Goal: Task Accomplishment & Management: Manage account settings

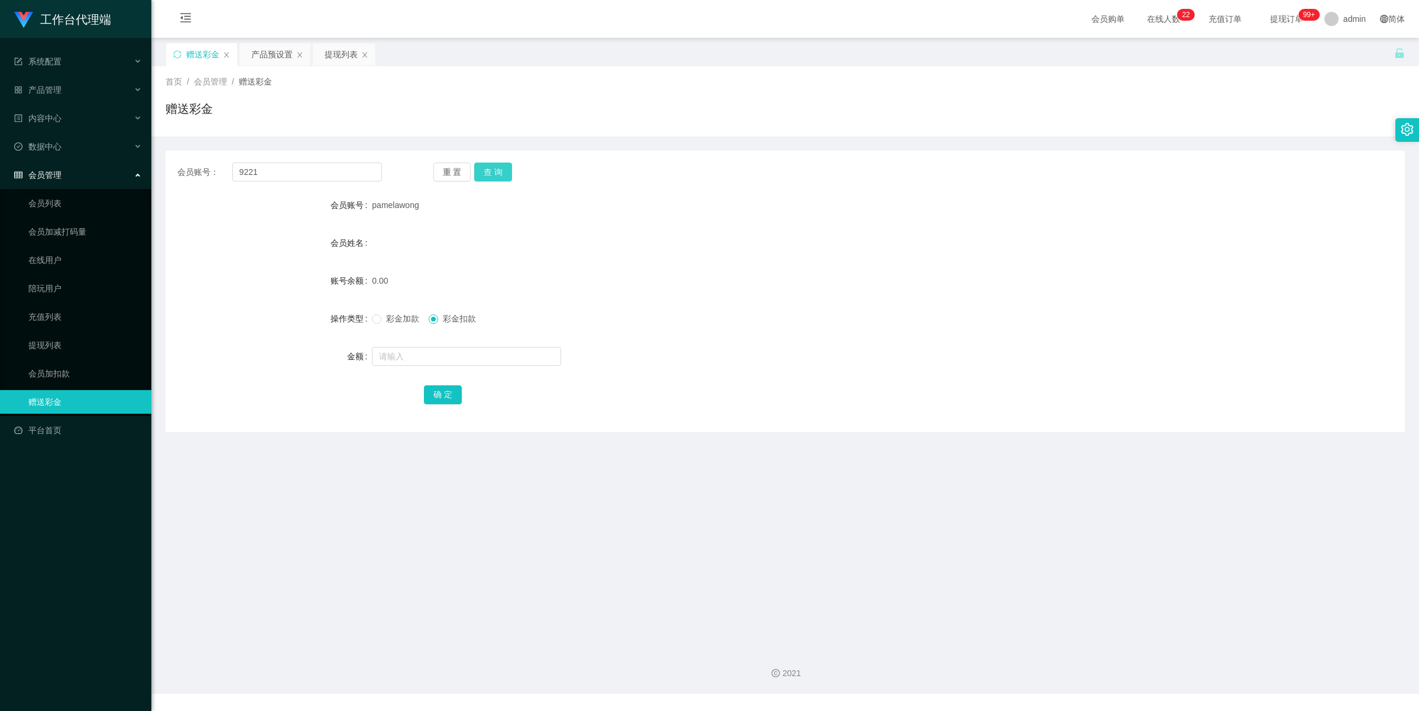
type input "9221"
click at [492, 174] on button "查 询" at bounding box center [493, 172] width 38 height 19
click at [408, 346] on div at bounding box center [733, 357] width 723 height 24
click at [433, 362] on input "text" at bounding box center [466, 356] width 189 height 19
type input "100"
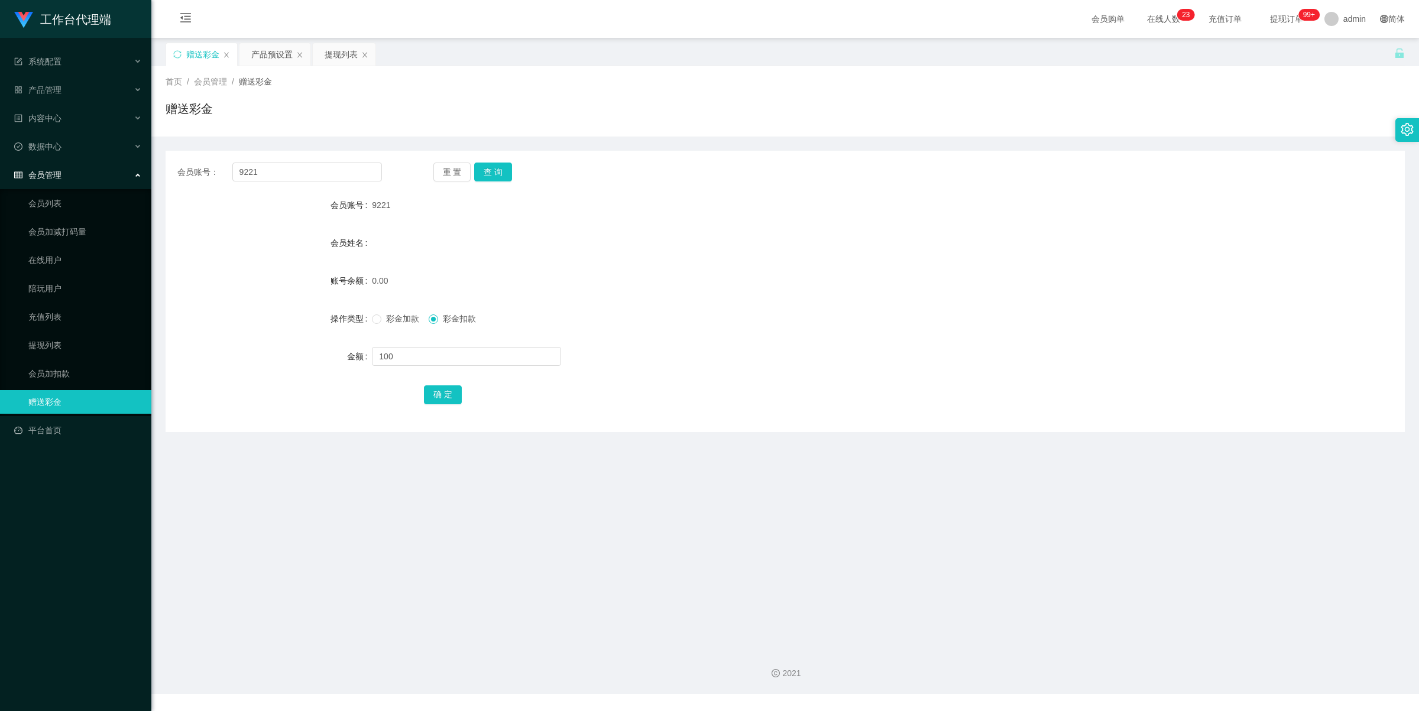
click at [396, 312] on div "彩金加款 彩金扣款" at bounding box center [733, 319] width 723 height 24
click at [400, 320] on span "彩金加款" at bounding box center [402, 318] width 43 height 9
click at [450, 393] on button "确 定" at bounding box center [443, 394] width 38 height 19
click at [271, 53] on div "产品预设置" at bounding box center [271, 54] width 41 height 22
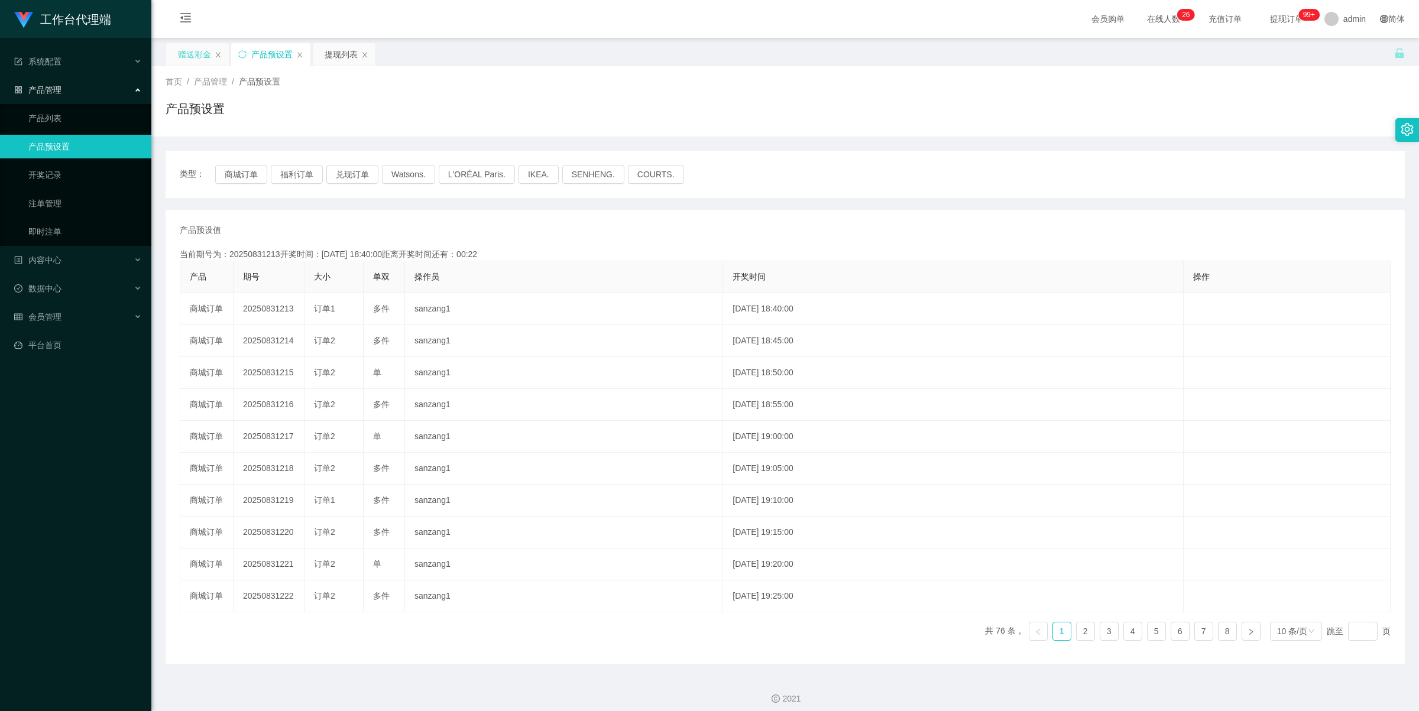
click at [201, 52] on div "赠送彩金" at bounding box center [194, 54] width 33 height 22
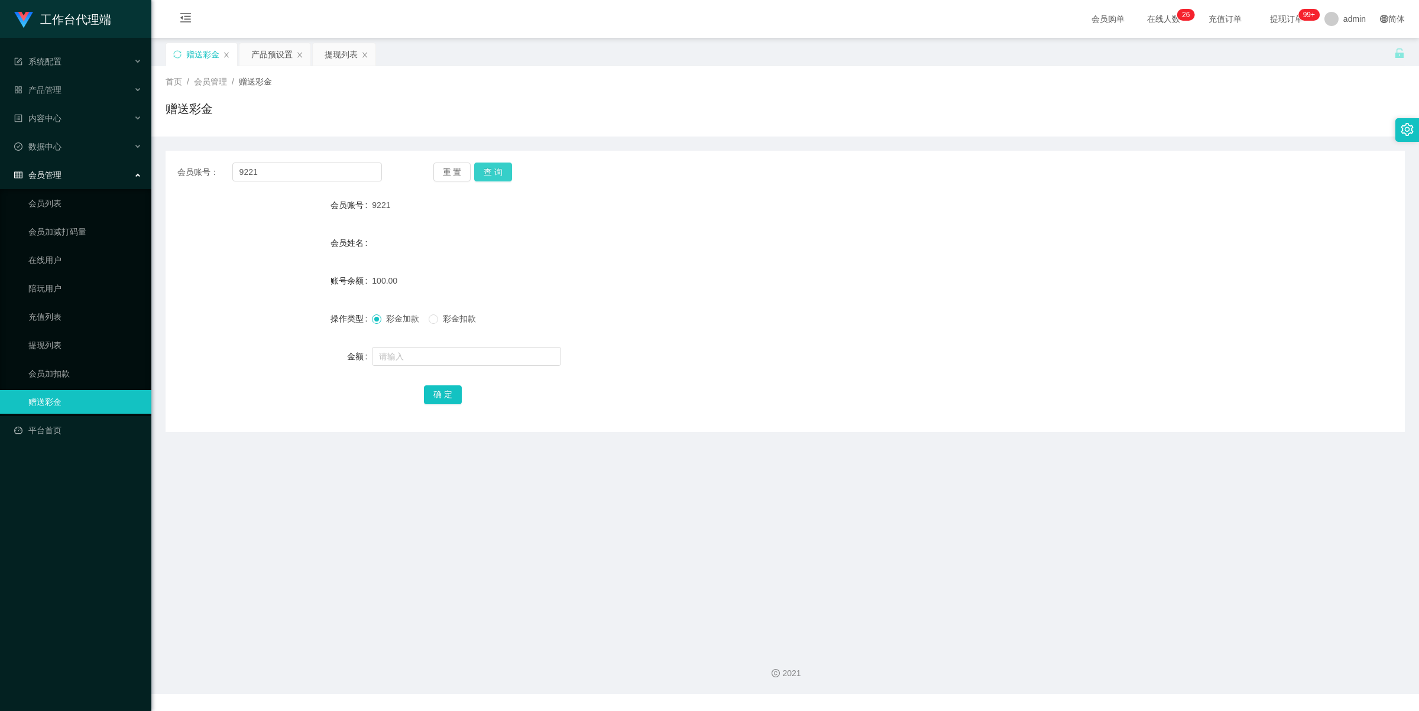
click at [497, 173] on button "查 询" at bounding box center [493, 172] width 38 height 19
click at [286, 171] on input "9221" at bounding box center [307, 172] width 150 height 19
click at [74, 86] on div "产品管理" at bounding box center [75, 90] width 151 height 24
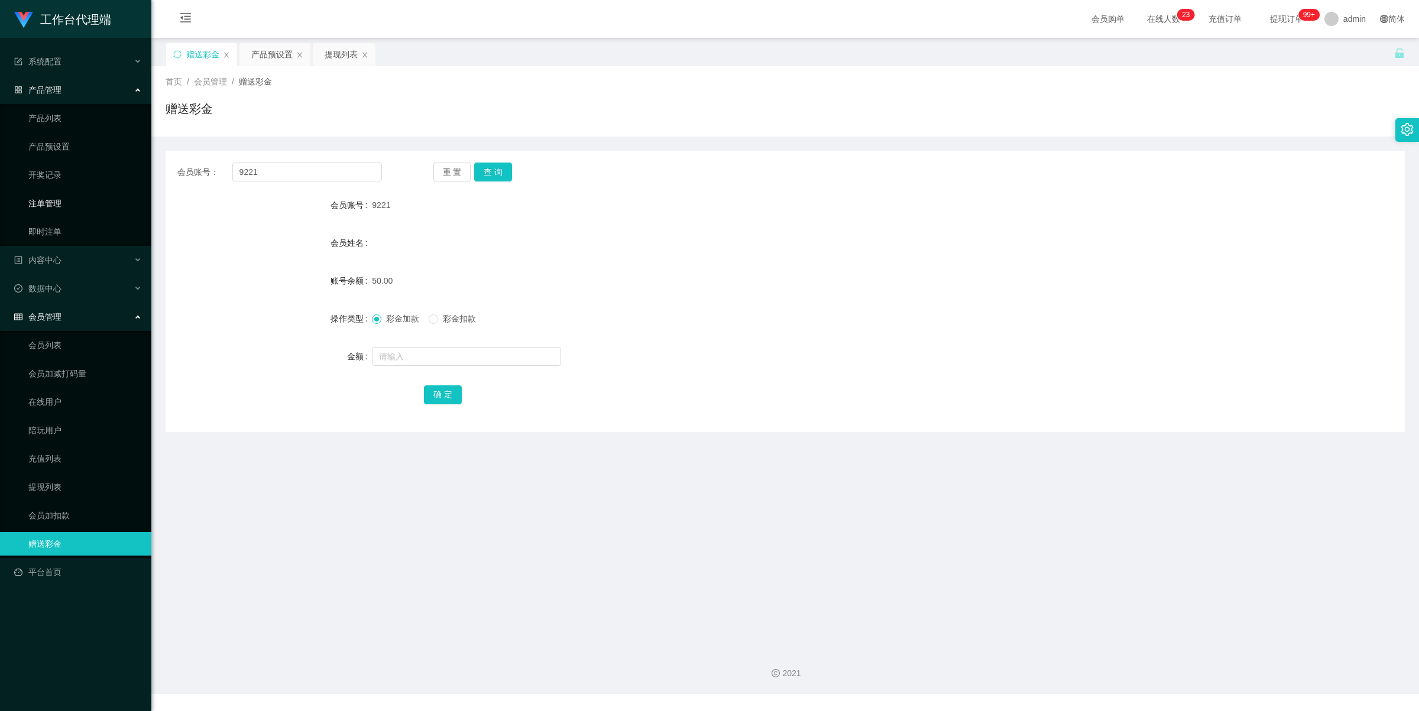
click at [85, 205] on link "注单管理" at bounding box center [85, 204] width 114 height 24
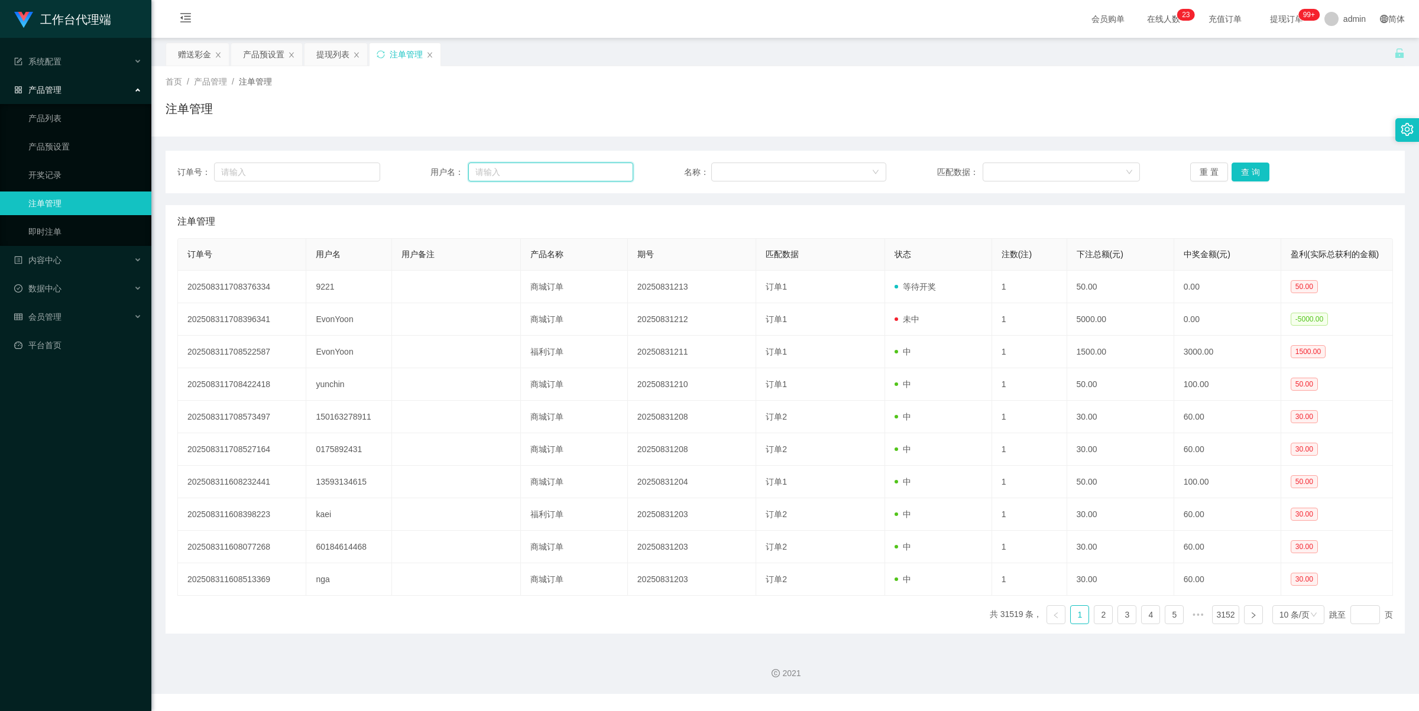
click at [530, 169] on input "text" at bounding box center [550, 172] width 165 height 19
paste input "9221"
type input "9221"
click at [1245, 179] on button "查 询" at bounding box center [1250, 172] width 38 height 19
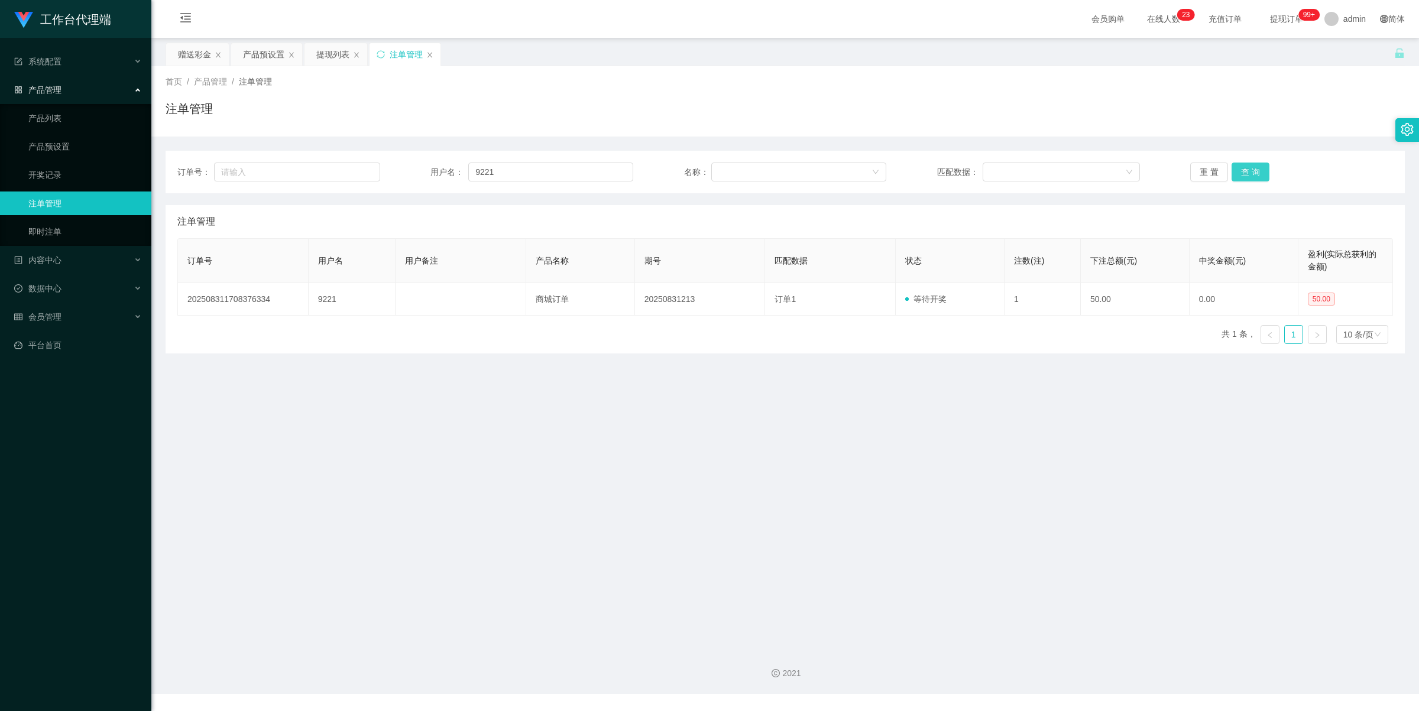
click at [1249, 170] on button "查 询" at bounding box center [1250, 172] width 38 height 19
click at [524, 179] on input "9221" at bounding box center [550, 172] width 165 height 19
click at [524, 178] on input "9221" at bounding box center [550, 172] width 165 height 19
click at [204, 56] on div "赠送彩金" at bounding box center [194, 54] width 33 height 22
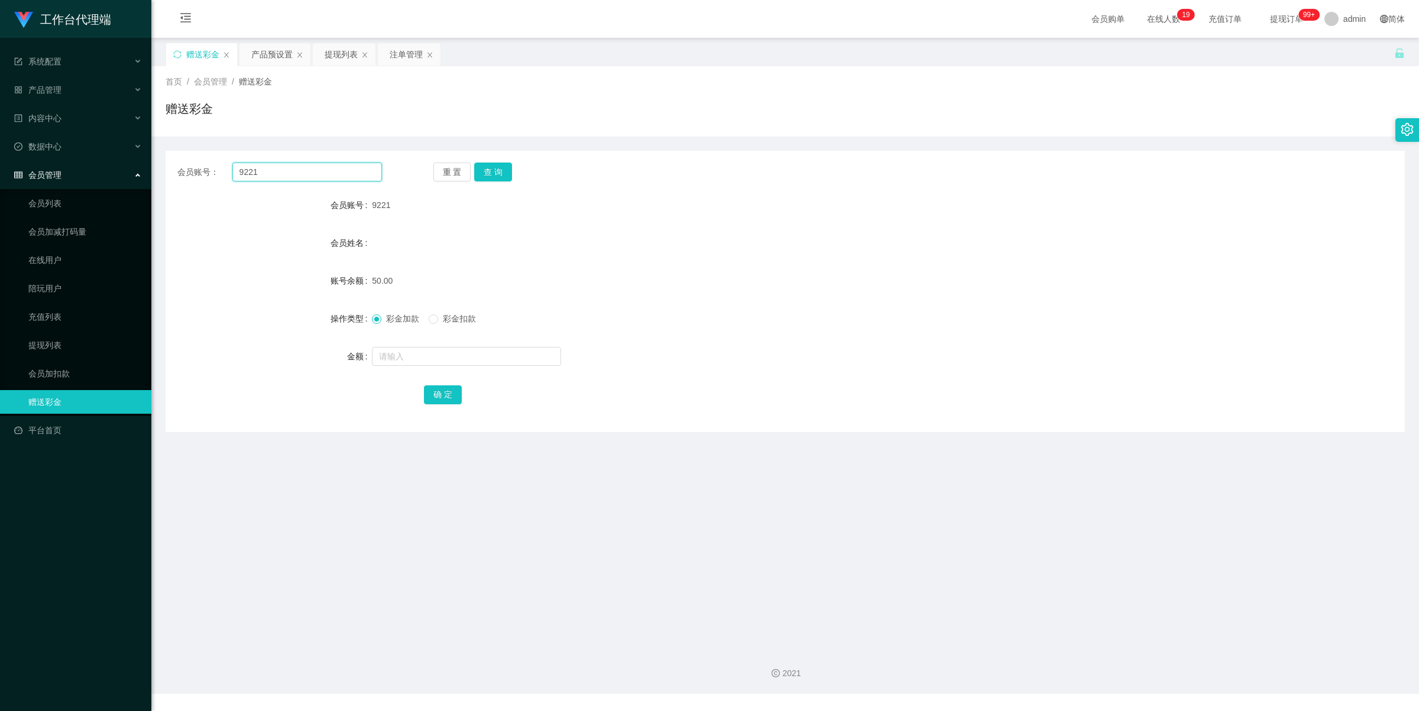
click at [300, 170] on input "9221" at bounding box center [307, 172] width 150 height 19
click at [482, 167] on button "查 询" at bounding box center [493, 172] width 38 height 19
click at [429, 358] on input "text" at bounding box center [466, 356] width 189 height 19
type input "150"
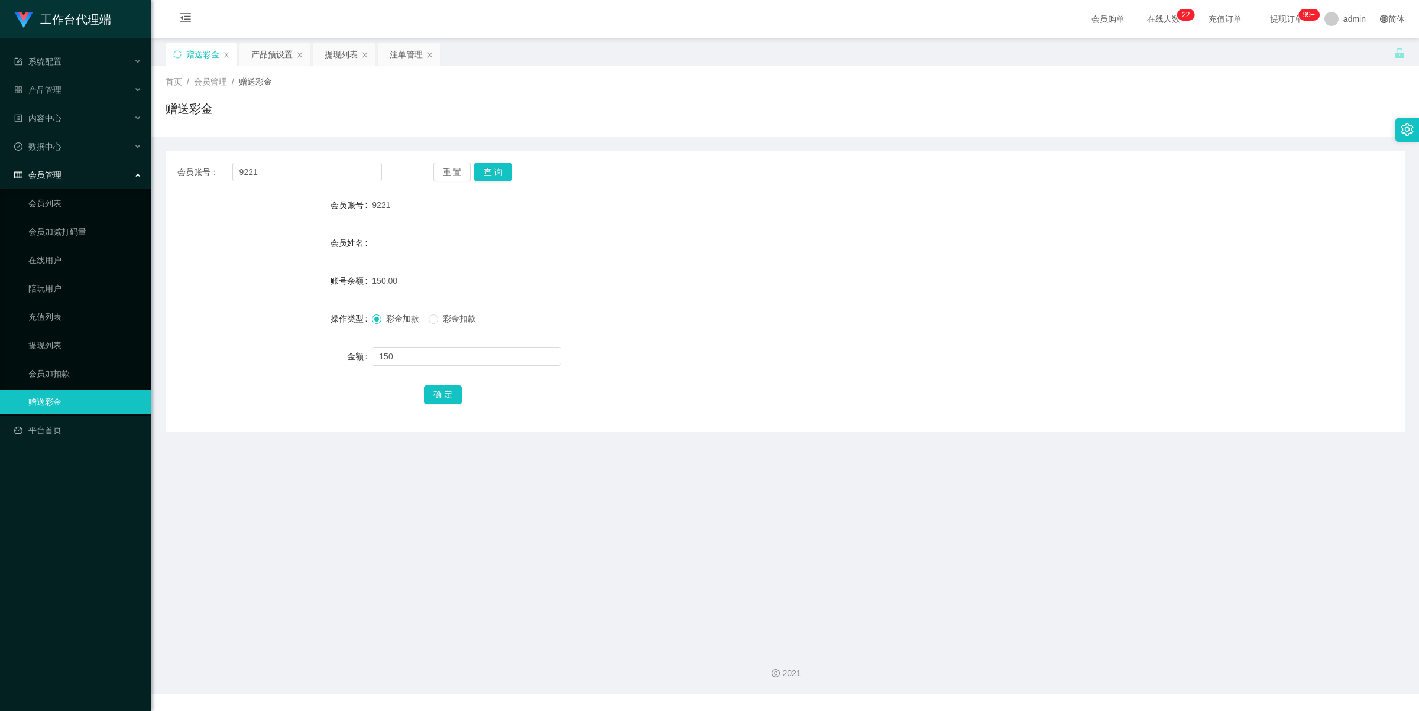
click at [454, 328] on div "彩金加款 彩金扣款" at bounding box center [733, 319] width 723 height 24
click at [453, 320] on span "彩金扣款" at bounding box center [459, 318] width 43 height 9
click at [438, 358] on input "150" at bounding box center [466, 356] width 189 height 19
click at [445, 394] on button "确 定" at bounding box center [443, 394] width 38 height 19
drag, startPoint x: 674, startPoint y: 235, endPoint x: 982, endPoint y: 93, distance: 339.6
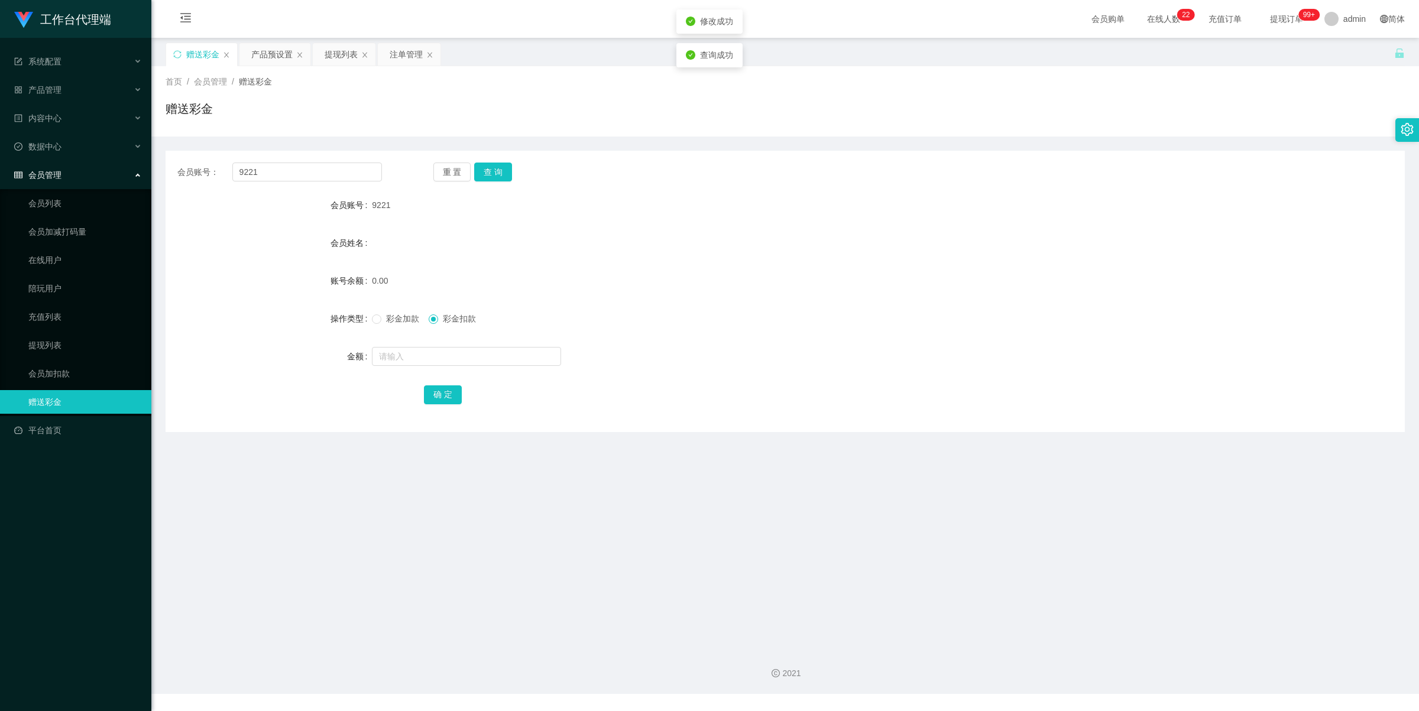
click at [674, 235] on div "会员姓名" at bounding box center [785, 243] width 1239 height 24
